Goal: Information Seeking & Learning: Learn about a topic

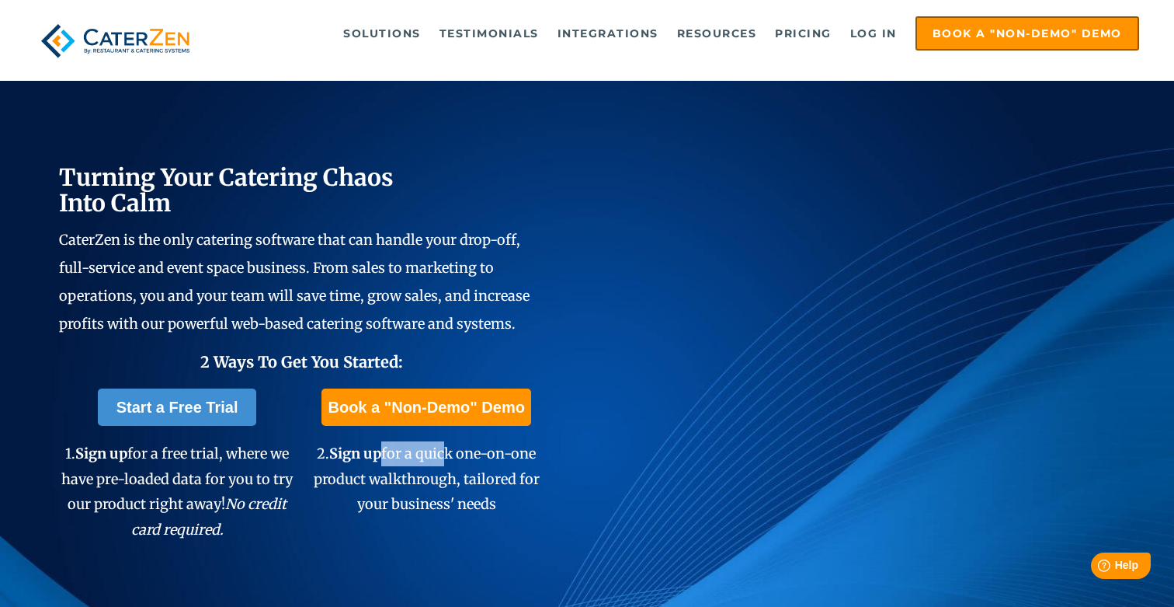
drag, startPoint x: 385, startPoint y: 457, endPoint x: 440, endPoint y: 457, distance: 55.1
click at [440, 457] on span "2. Sign up for a quick one-on-one product walkthrough, tailored for your busine…" at bounding box center [427, 478] width 226 height 68
drag, startPoint x: 334, startPoint y: 477, endPoint x: 452, endPoint y: 477, distance: 118.0
click at [452, 477] on span "2. Sign up for a quick one-on-one product walkthrough, tailored for your busine…" at bounding box center [427, 478] width 226 height 68
drag, startPoint x: 500, startPoint y: 482, endPoint x: 471, endPoint y: 483, distance: 29.6
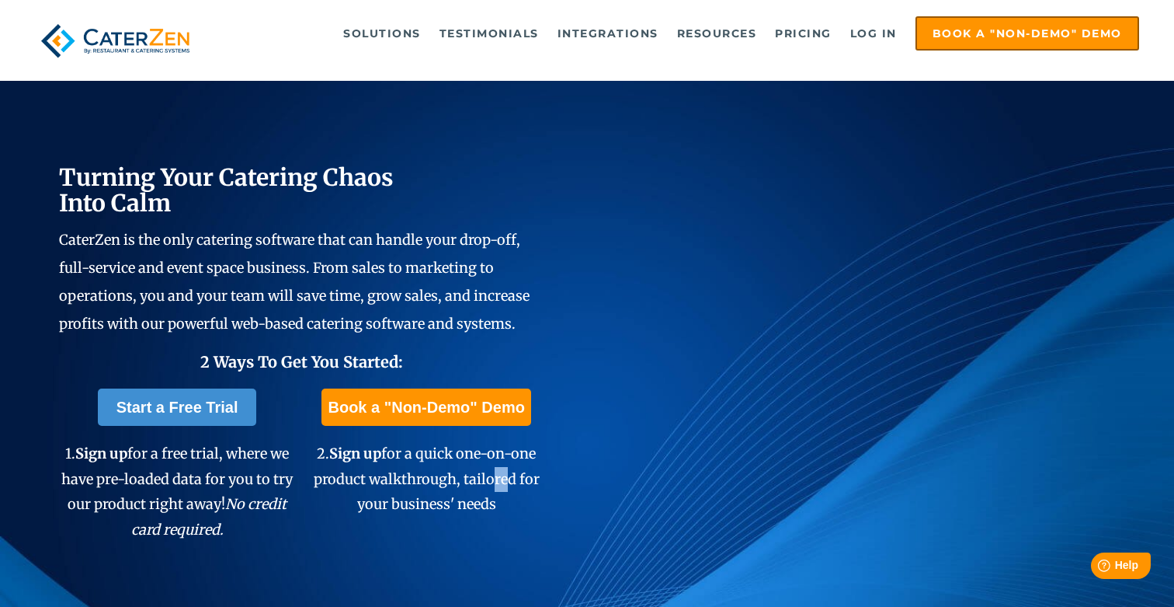
click at [482, 483] on span "2. Sign up for a quick one-on-one product walkthrough, tailored for your busine…" at bounding box center [427, 478] width 226 height 68
click at [398, 501] on span "2. Sign up for a quick one-on-one product walkthrough, tailored for your busine…" at bounding box center [427, 478] width 226 height 68
drag, startPoint x: 388, startPoint y: 501, endPoint x: 476, endPoint y: 500, distance: 88.5
click at [476, 500] on span "2. Sign up for a quick one-on-one product walkthrough, tailored for your busine…" at bounding box center [427, 478] width 226 height 68
click at [212, 482] on span "1. Sign up for a free trial, where we have pre-loaded data for you to try our p…" at bounding box center [176, 490] width 231 height 93
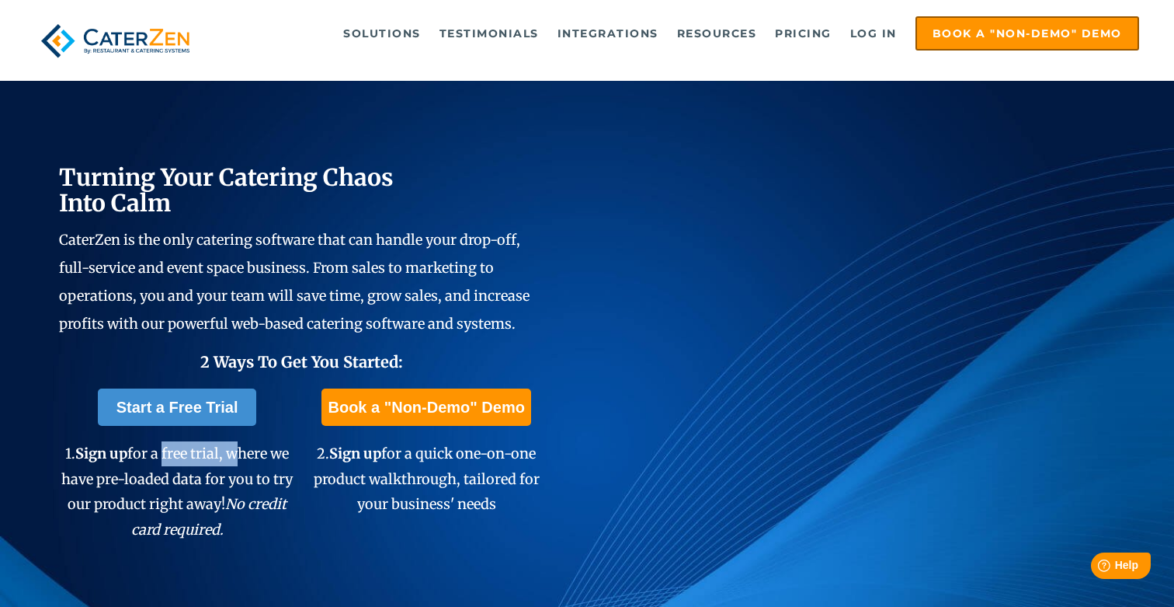
drag, startPoint x: 158, startPoint y: 462, endPoint x: 227, endPoint y: 462, distance: 68.3
click at [227, 462] on p "1. Sign up for a free trial, where we have pre-loaded data for you to try our p…" at bounding box center [177, 491] width 237 height 101
drag, startPoint x: 65, startPoint y: 482, endPoint x: 182, endPoint y: 483, distance: 116.5
click at [182, 483] on span "1. Sign up for a free trial, where we have pre-loaded data for you to try our p…" at bounding box center [176, 490] width 231 height 93
click at [263, 495] on em "No credit card required." at bounding box center [209, 516] width 156 height 43
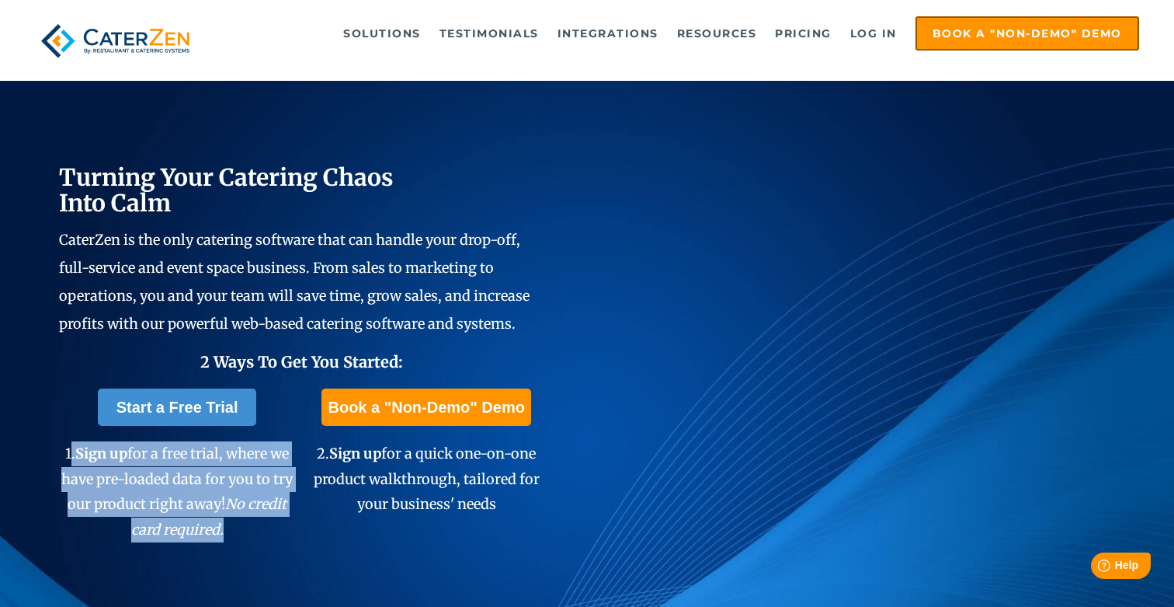
drag, startPoint x: 65, startPoint y: 450, endPoint x: 240, endPoint y: 521, distance: 188.8
click at [240, 521] on p "1. Sign up for a free trial, where we have pre-loaded data for you to try our p…" at bounding box center [177, 491] width 237 height 101
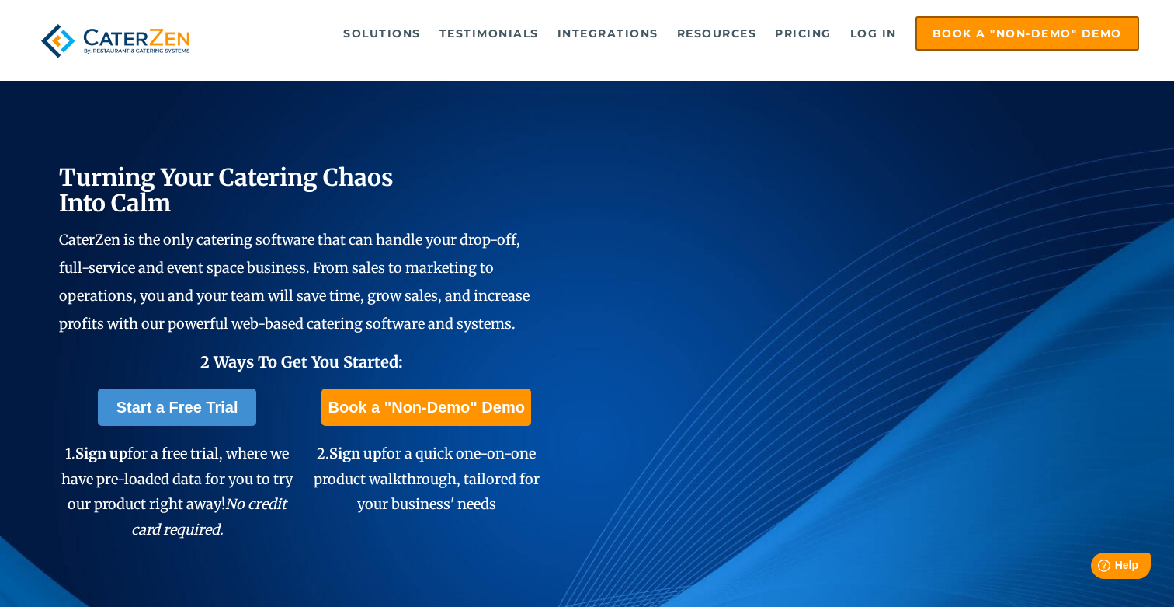
click at [401, 508] on span "2. Sign up for a quick one-on-one product walkthrough, tailored for your busine…" at bounding box center [427, 478] width 226 height 68
drag, startPoint x: 315, startPoint y: 450, endPoint x: 502, endPoint y: 500, distance: 192.9
click at [501, 502] on p "2. Sign up for a quick one-on-one product walkthrough, tailored for your busine…" at bounding box center [426, 478] width 237 height 75
drag, startPoint x: 487, startPoint y: 482, endPoint x: 924, endPoint y: 0, distance: 650.4
